Goal: Task Accomplishment & Management: Manage account settings

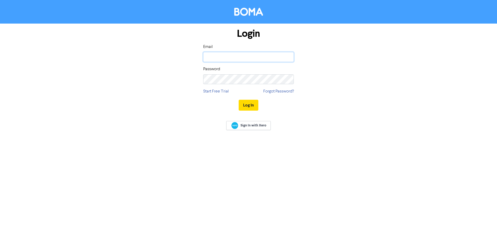
type input "[PERSON_NAME][EMAIL_ADDRESS][DOMAIN_NAME]"
click at [251, 101] on button "Log In" at bounding box center [249, 105] width 20 height 11
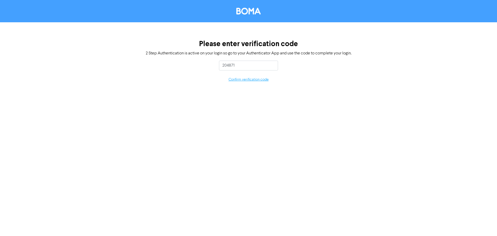
type input "204871"
click at [250, 81] on button "Confirm verification code" at bounding box center [248, 80] width 41 height 6
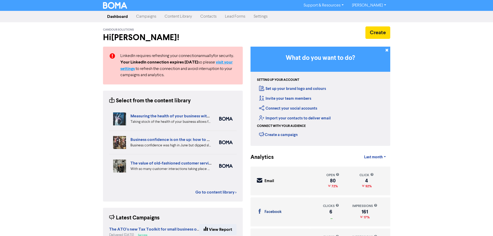
click at [226, 62] on strong "visit your settings" at bounding box center [176, 66] width 112 height 12
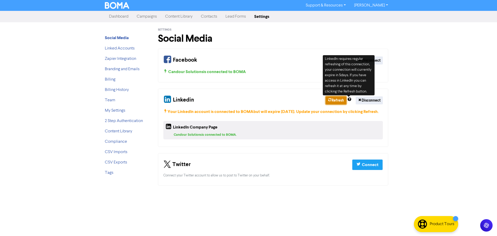
click at [331, 99] on button "Refresh" at bounding box center [336, 100] width 21 height 8
